Goal: Task Accomplishment & Management: Use online tool/utility

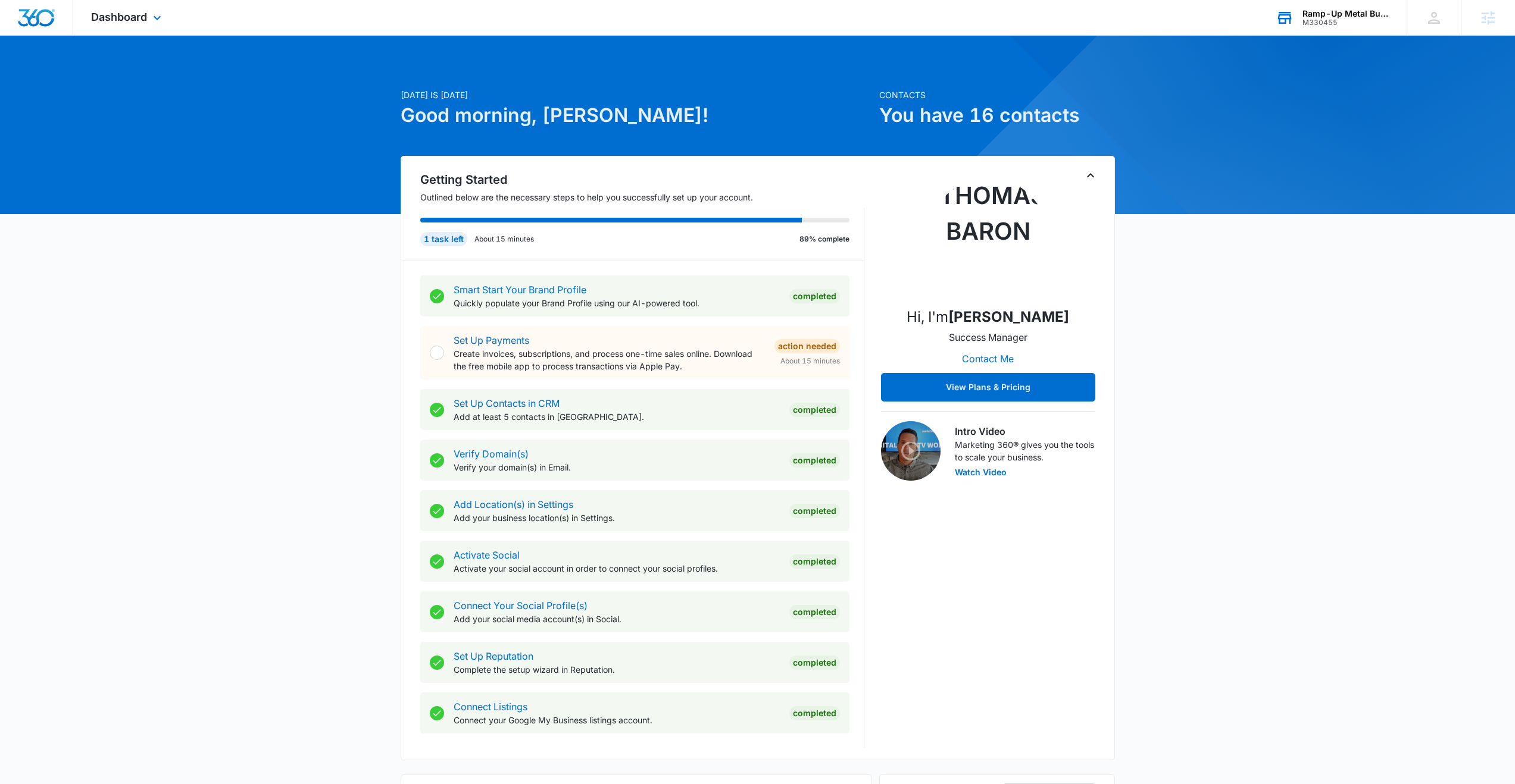
click at [1328, 20] on div "M330455" at bounding box center [1346, 22] width 87 height 8
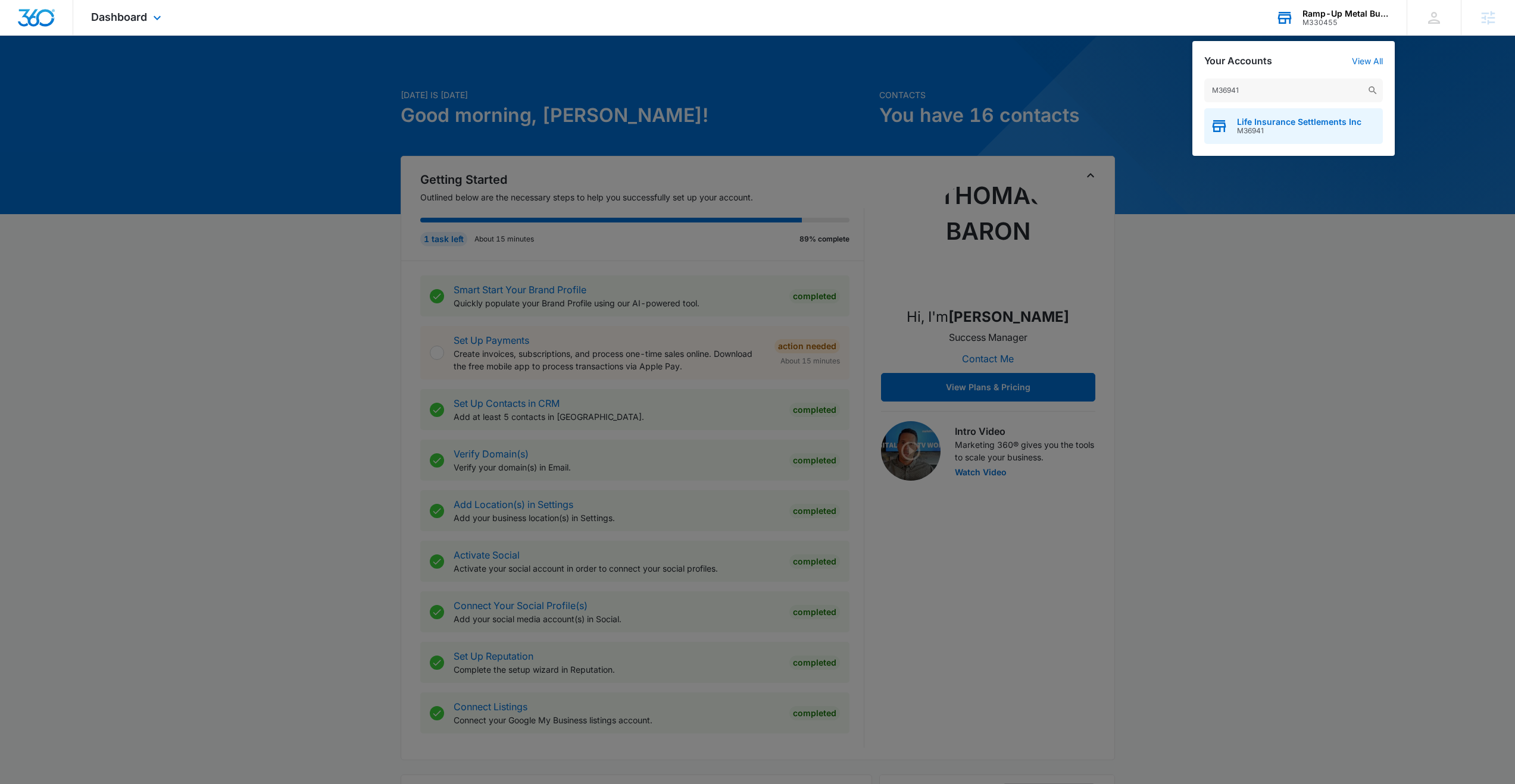
type input "M36941"
click at [1253, 123] on span "Life Insurance Settlements Inc" at bounding box center [1299, 122] width 125 height 9
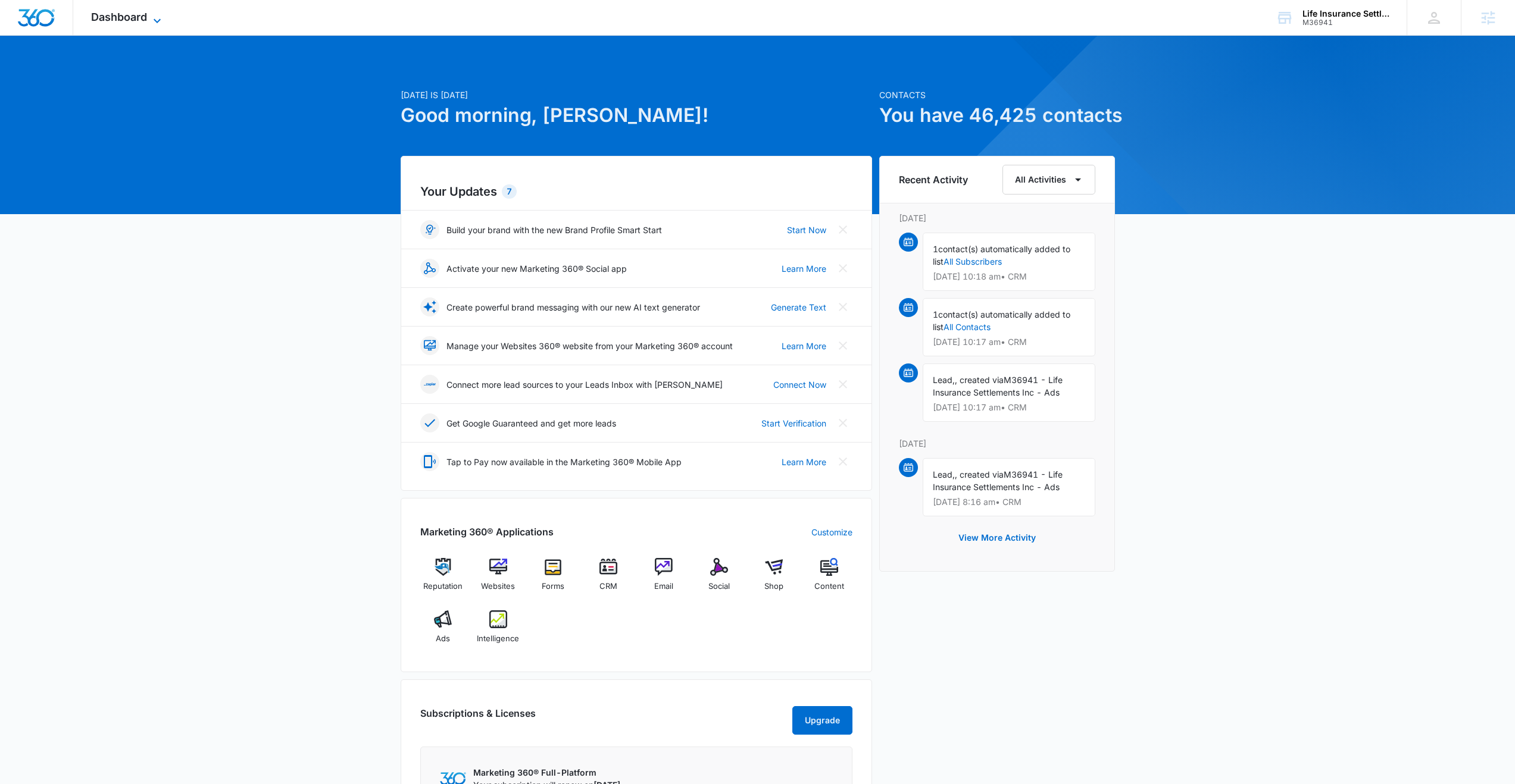
click at [128, 17] on span "Dashboard" at bounding box center [118, 17] width 56 height 13
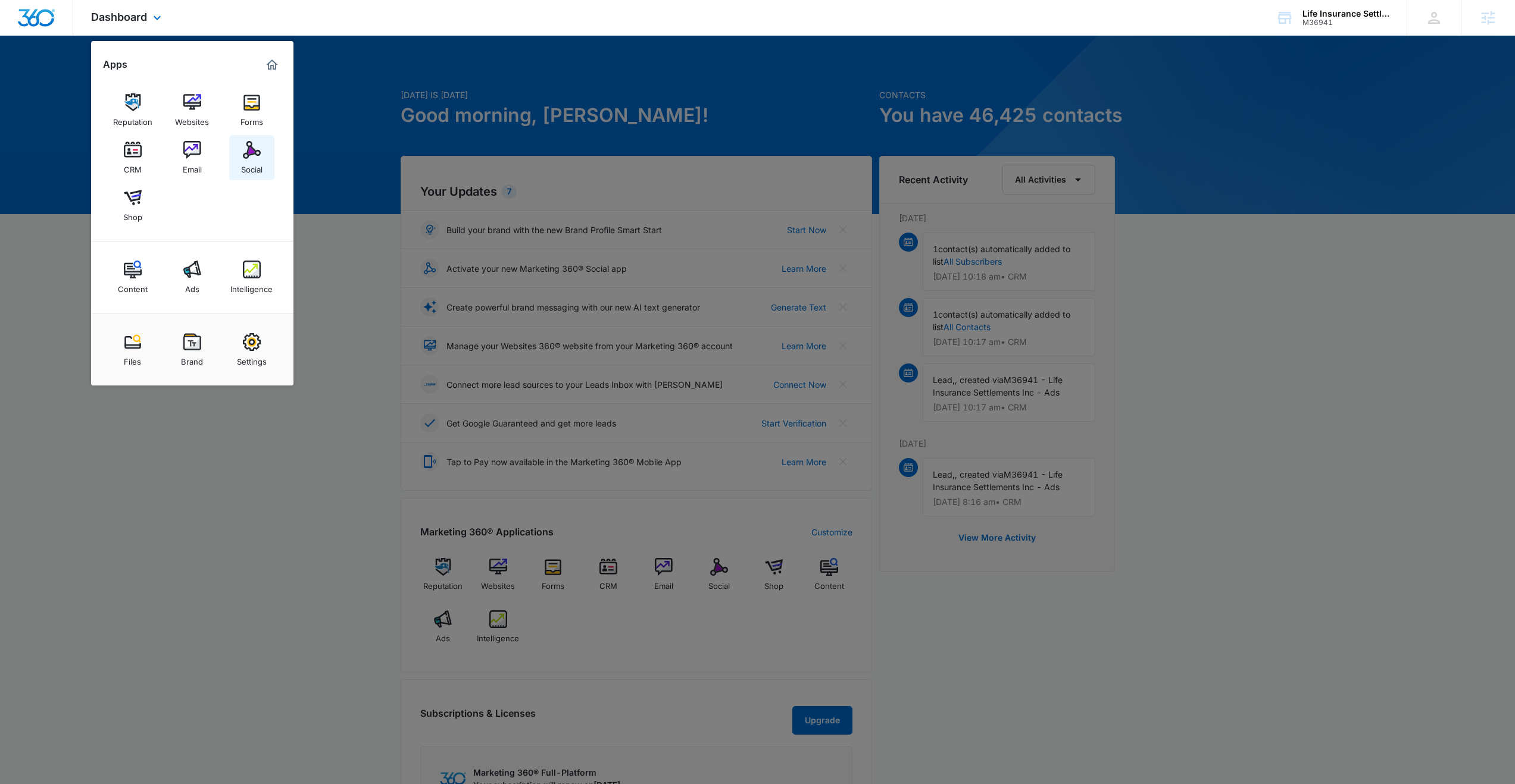
click at [246, 153] on img at bounding box center [251, 149] width 17 height 17
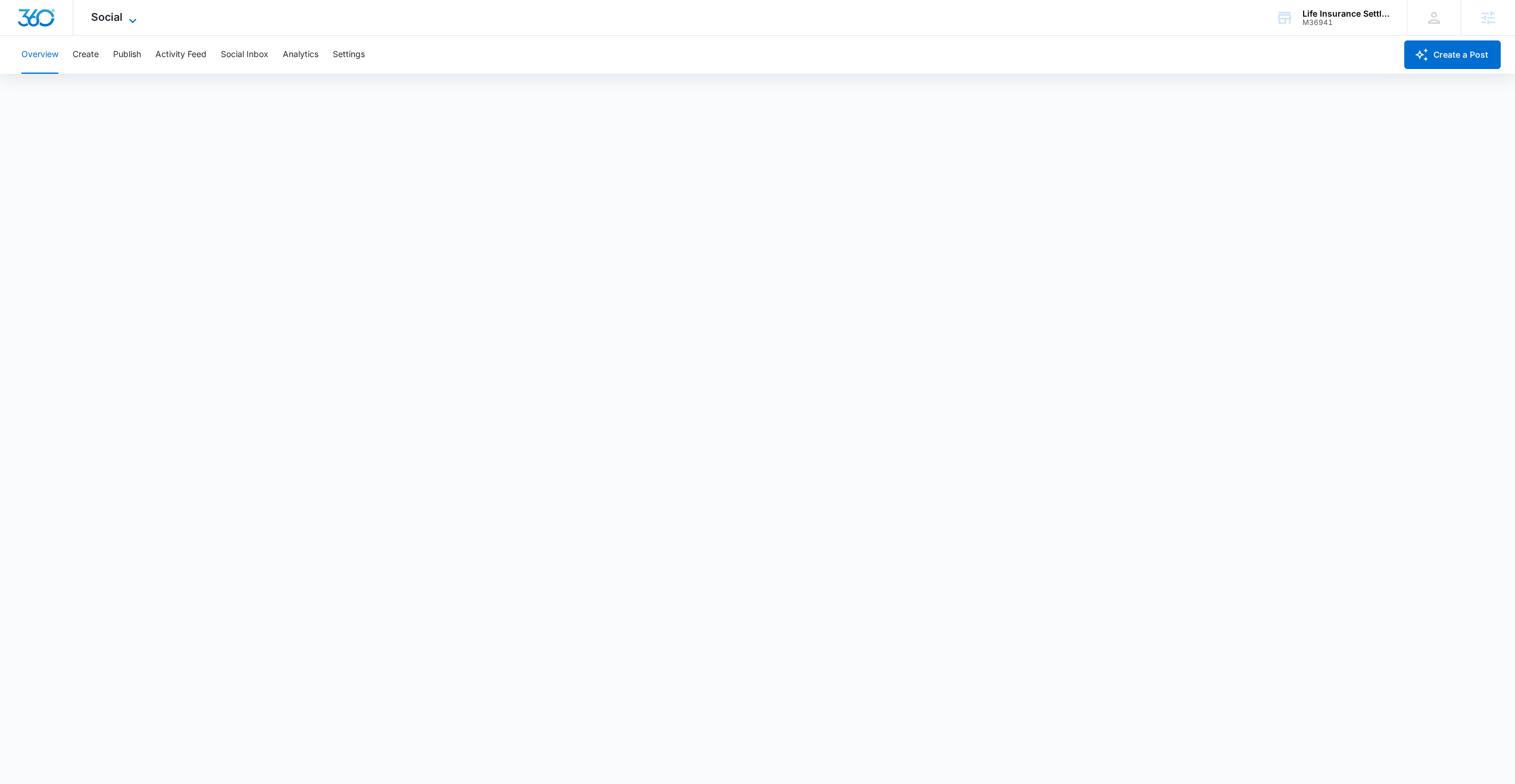
click at [104, 16] on span "Social" at bounding box center [106, 17] width 31 height 13
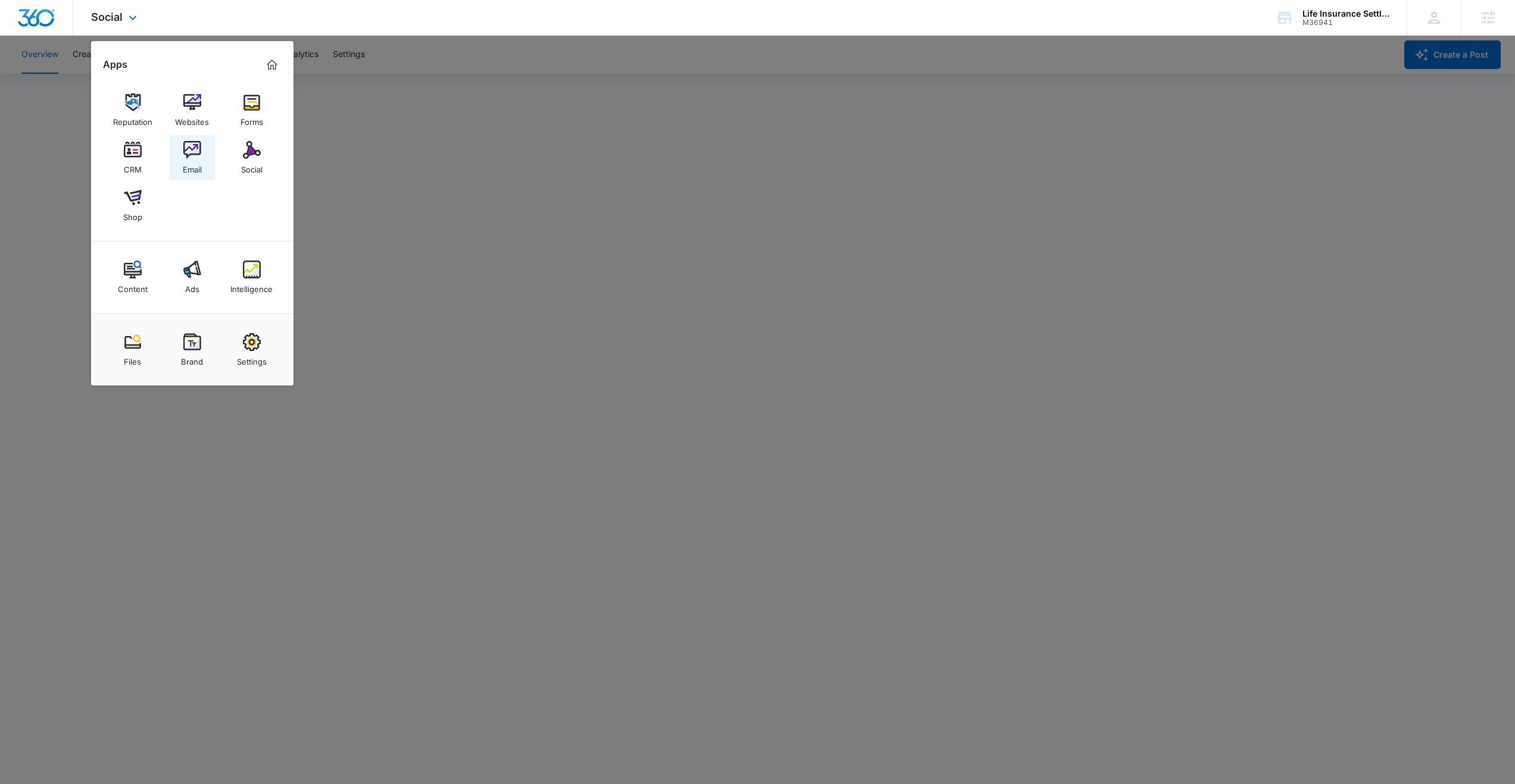
click at [200, 159] on div "Email" at bounding box center [191, 166] width 19 height 16
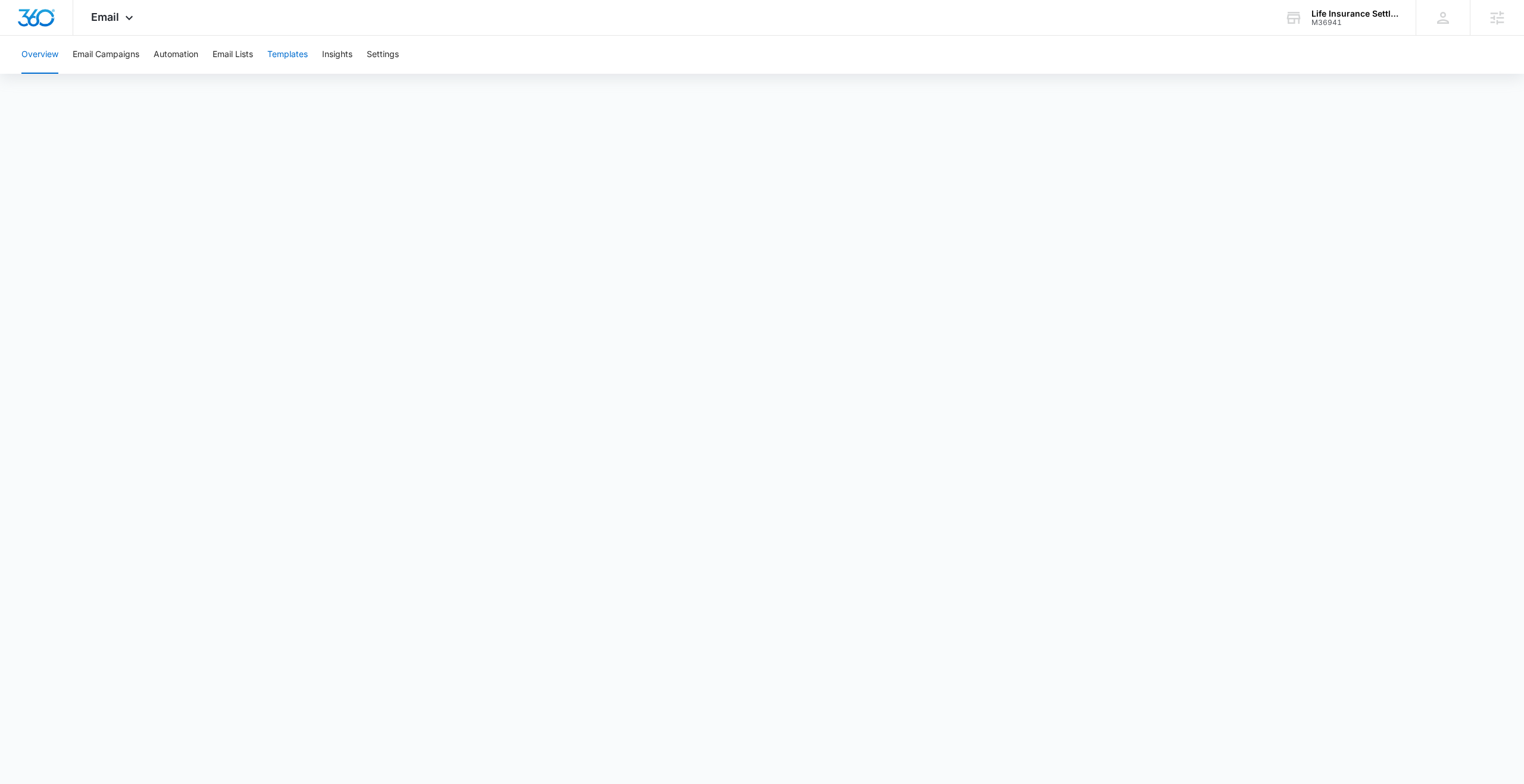
click at [290, 53] on button "Templates" at bounding box center [288, 55] width 40 height 38
